Goal: Navigation & Orientation: Find specific page/section

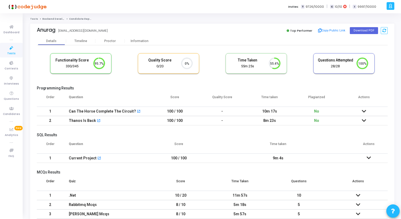
scroll to position [11, 14]
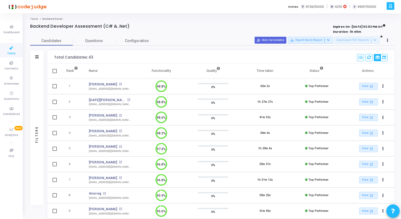
click at [2, 50] on link "Tests" at bounding box center [11, 50] width 23 height 15
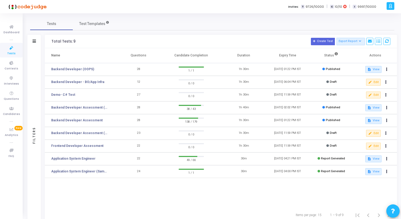
drag, startPoint x: 56, startPoint y: 55, endPoint x: 146, endPoint y: 57, distance: 90.1
click at [146, 57] on tr "Name Questions Candidate Completion Duration Expiry Time Status Actions" at bounding box center [221, 55] width 352 height 15
drag, startPoint x: 52, startPoint y: 40, endPoint x: 149, endPoint y: 57, distance: 99.1
click at [149, 57] on div "Total Tests: 9 Create Test Export Report Id Name Job Role Questions Candidate C…" at bounding box center [221, 129] width 352 height 188
click at [72, 40] on div "Total Tests: 9" at bounding box center [63, 41] width 24 height 4
